Goal: Task Accomplishment & Management: Complete application form

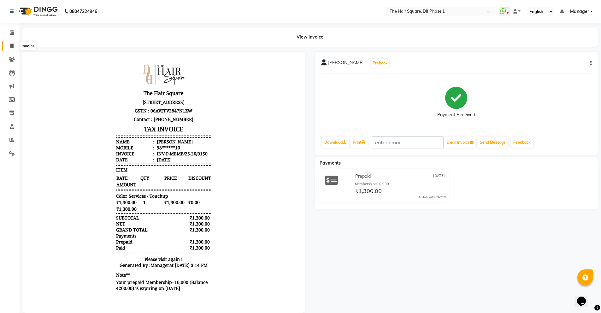
click at [10, 47] on icon at bounding box center [11, 46] width 3 height 5
select select "5766"
select select "service"
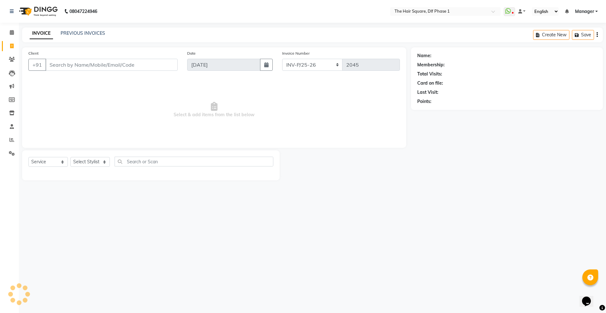
click at [81, 66] on input "Client" at bounding box center [111, 65] width 132 height 12
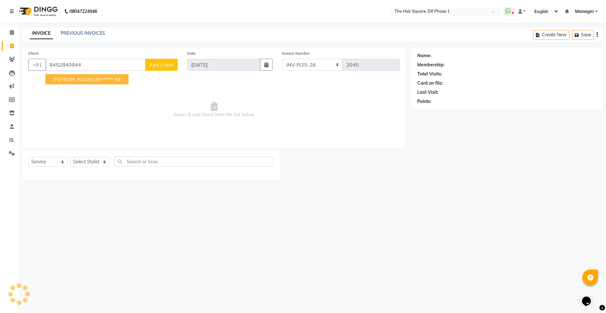
type input "8452840944"
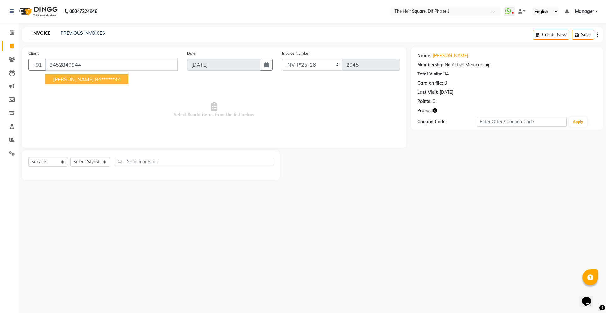
click at [436, 109] on icon "button" at bounding box center [435, 110] width 4 height 4
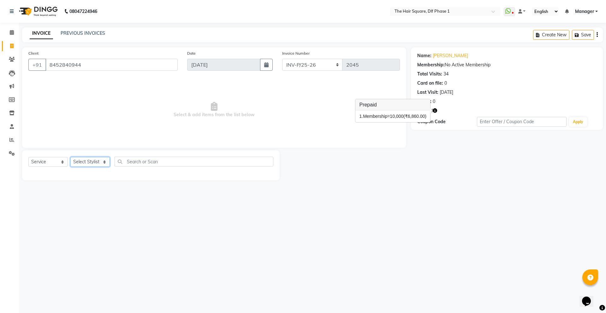
click at [93, 159] on select "Select Stylist [PERSON_NAME] AMIT [PERSON_NAME] [PERSON_NAME] [PERSON_NAME] Man…" at bounding box center [89, 162] width 39 height 10
select select "39560"
click at [70, 157] on select "Select Stylist [PERSON_NAME] AMIT [PERSON_NAME] [PERSON_NAME] [PERSON_NAME] Man…" at bounding box center [89, 162] width 39 height 10
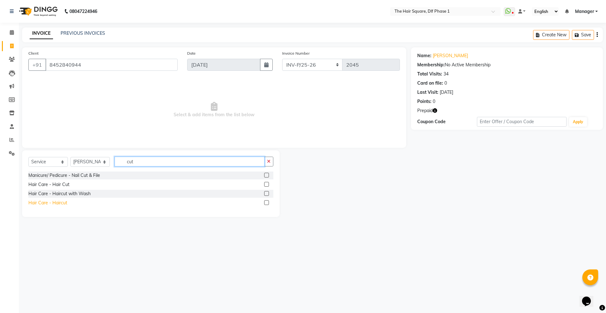
type input "cut"
click at [59, 202] on div "Hair Care - Haircut" at bounding box center [47, 203] width 39 height 7
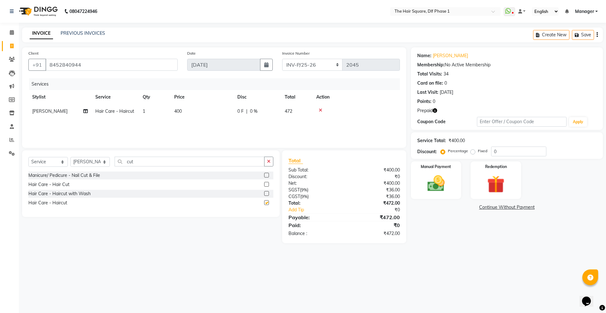
checkbox input "false"
click at [336, 67] on select "INV-P-MEMB/25-26 INV-P/25-26" at bounding box center [312, 65] width 61 height 12
select select "5959"
click at [282, 59] on select "INV-P-MEMB/25-26 INV-P/25-26" at bounding box center [312, 65] width 61 height 12
type input "0151"
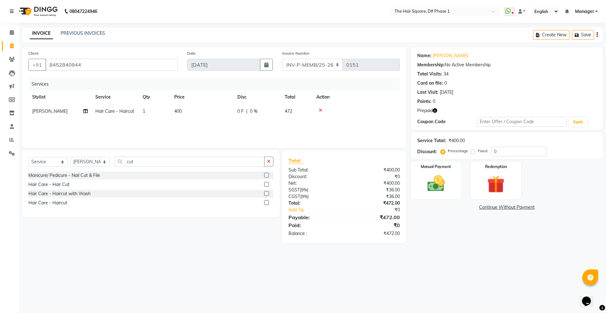
click at [435, 111] on icon "button" at bounding box center [435, 110] width 4 height 4
click at [510, 207] on link "Continue Without Payment" at bounding box center [506, 207] width 189 height 7
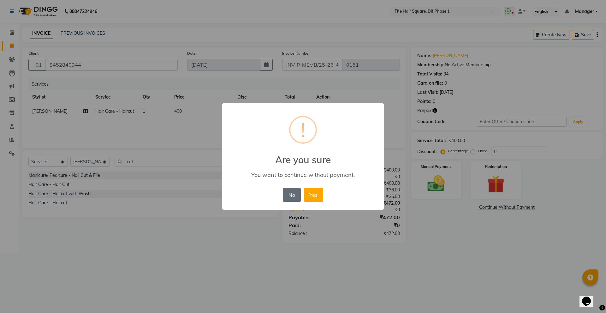
drag, startPoint x: 287, startPoint y: 198, endPoint x: 293, endPoint y: 198, distance: 5.4
click at [289, 198] on button "No" at bounding box center [292, 195] width 18 height 14
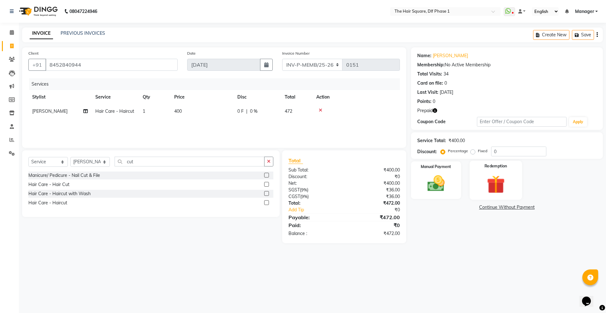
click at [500, 184] on img at bounding box center [495, 184] width 29 height 22
click at [473, 209] on span "1" at bounding box center [473, 209] width 3 height 4
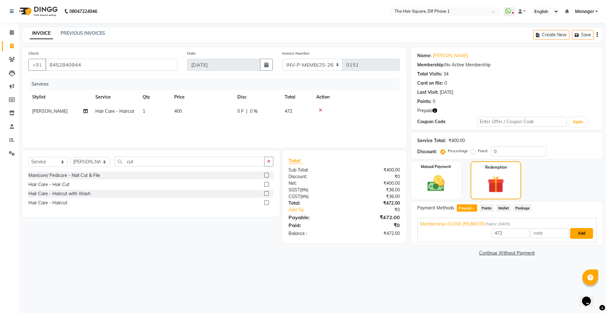
click at [583, 234] on button "Add" at bounding box center [581, 233] width 23 height 11
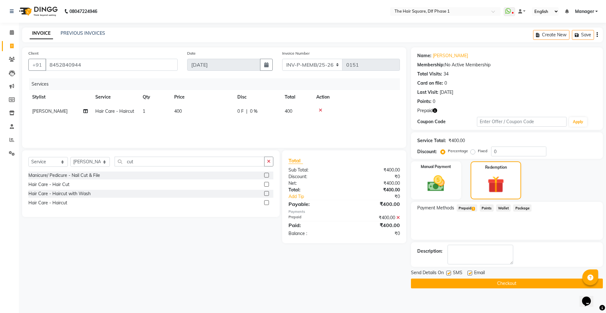
click at [499, 284] on button "Checkout" at bounding box center [507, 283] width 192 height 10
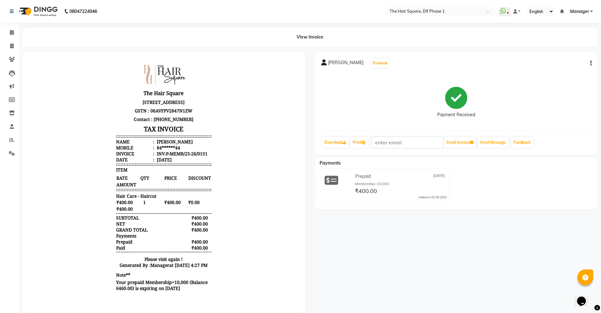
click at [497, 266] on div "[PERSON_NAME] Prebook Payment Received Download Print Email Invoice Send Messag…" at bounding box center [456, 182] width 293 height 261
click at [13, 47] on icon at bounding box center [11, 46] width 3 height 5
select select "service"
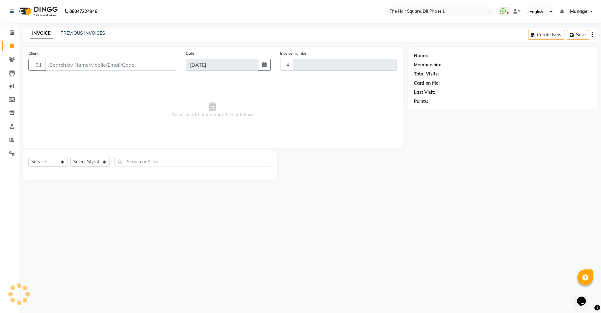
type input "2045"
select select "5766"
click at [107, 65] on input "Client" at bounding box center [111, 65] width 132 height 12
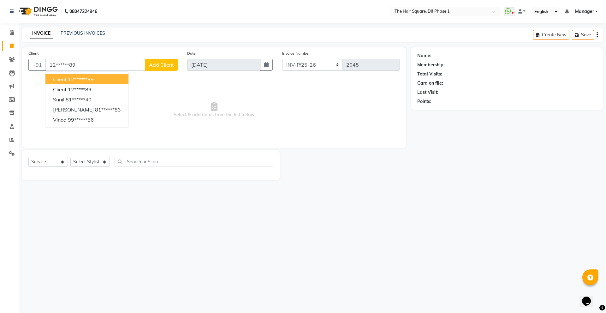
type input "12******89"
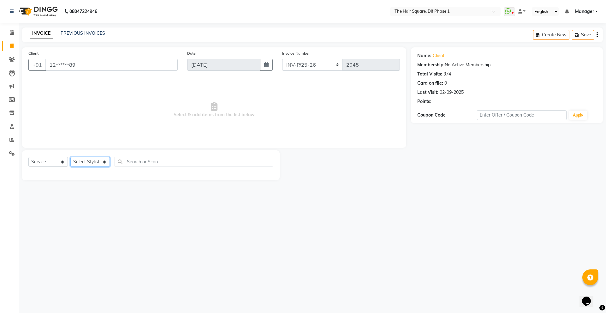
click at [99, 161] on select "Select Stylist [PERSON_NAME] AMIT [PERSON_NAME] [PERSON_NAME] [PERSON_NAME] Man…" at bounding box center [89, 162] width 39 height 10
select select "39747"
click at [70, 157] on select "Select Stylist [PERSON_NAME] AMIT [PERSON_NAME] [PERSON_NAME] [PERSON_NAME] Man…" at bounding box center [89, 162] width 39 height 10
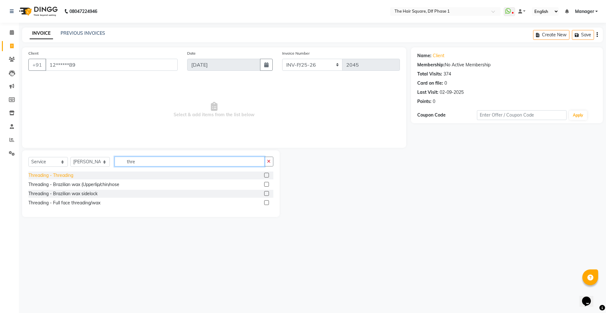
type input "thre"
click at [53, 176] on div "Threading - Threading" at bounding box center [50, 175] width 45 height 7
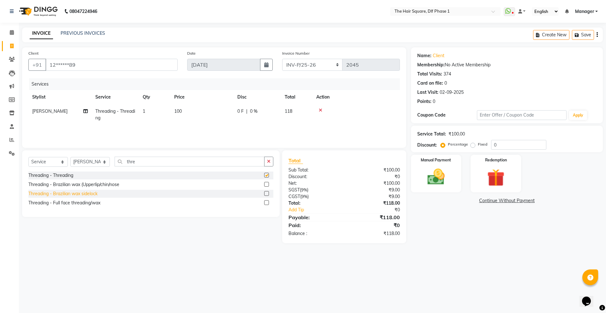
checkbox input "false"
click at [59, 185] on div "Threading - Brazilian wax (Upperlip/chin/nose" at bounding box center [73, 184] width 91 height 7
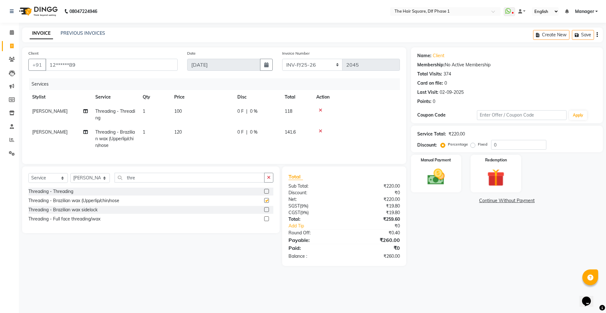
checkbox input "false"
click at [170, 116] on td "100" at bounding box center [201, 114] width 63 height 21
select select "39747"
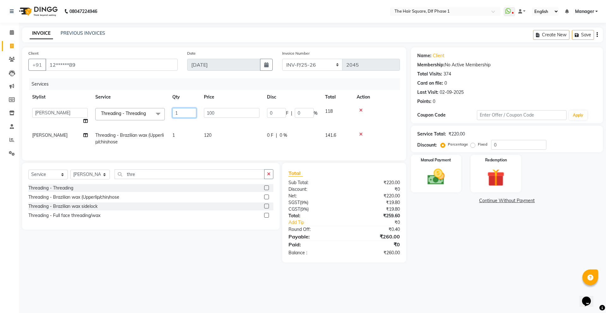
drag, startPoint x: 182, startPoint y: 112, endPoint x: 172, endPoint y: 117, distance: 11.3
click at [172, 117] on td "1" at bounding box center [185, 116] width 32 height 24
type input "2"
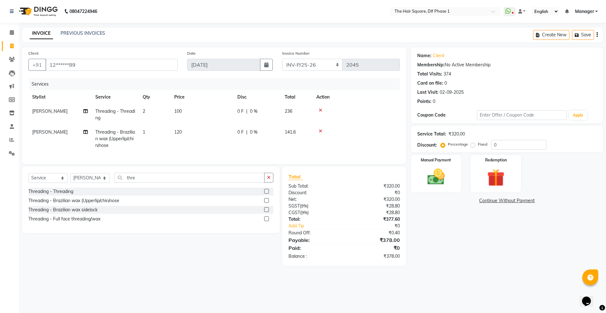
click at [253, 88] on div "Services" at bounding box center [217, 84] width 376 height 12
click at [451, 170] on img at bounding box center [436, 176] width 29 height 21
click at [459, 201] on span "ONLINE" at bounding box center [465, 200] width 16 height 7
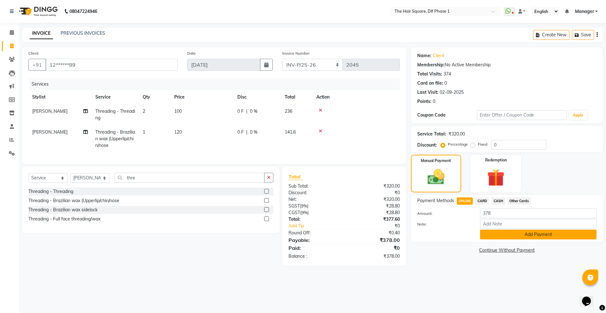
click at [527, 231] on button "Add Payment" at bounding box center [538, 235] width 117 height 10
